Goal: Task Accomplishment & Management: Manage account settings

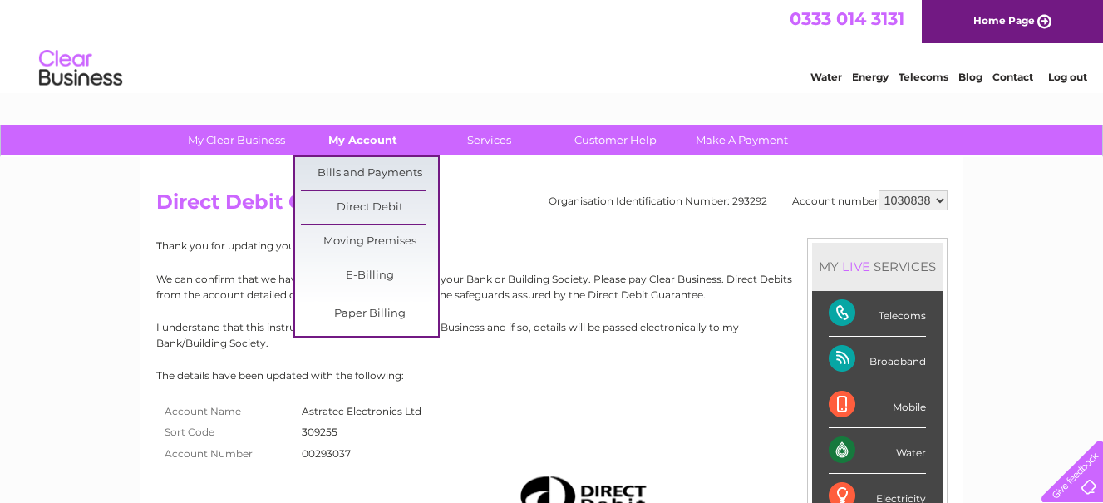
click at [355, 135] on link "My Account" at bounding box center [362, 140] width 137 height 31
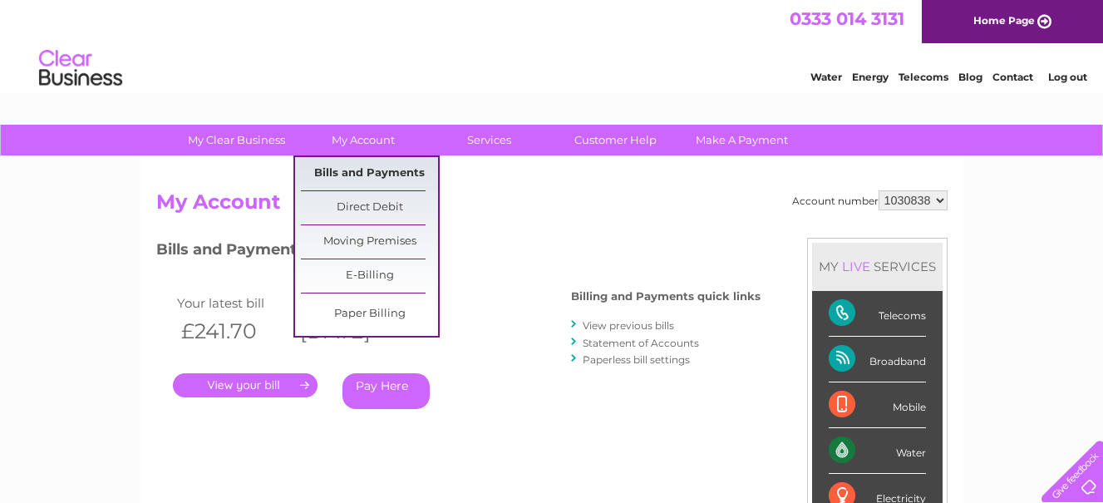
click at [354, 170] on link "Bills and Payments" at bounding box center [369, 173] width 137 height 33
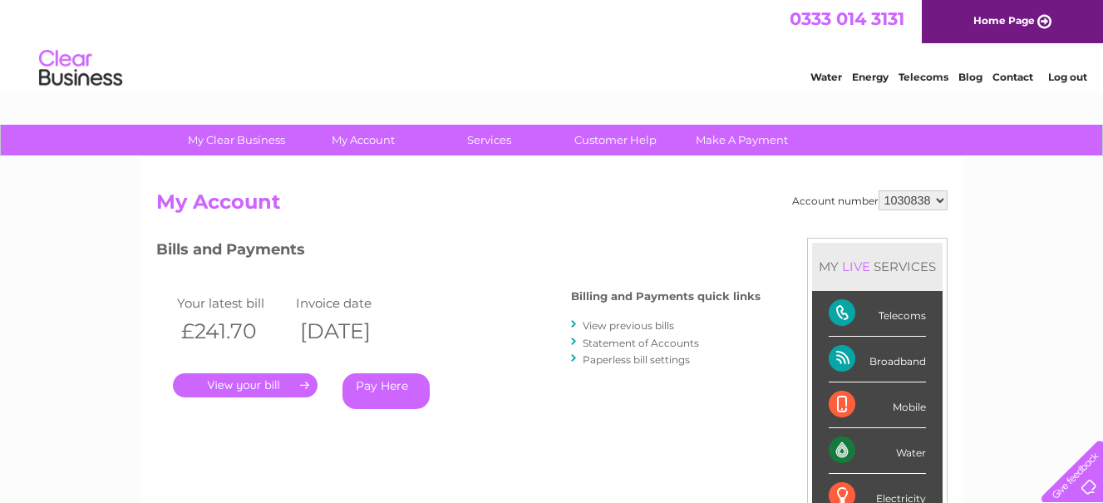
click at [210, 380] on link "." at bounding box center [245, 385] width 145 height 24
